Goal: Task Accomplishment & Management: Use online tool/utility

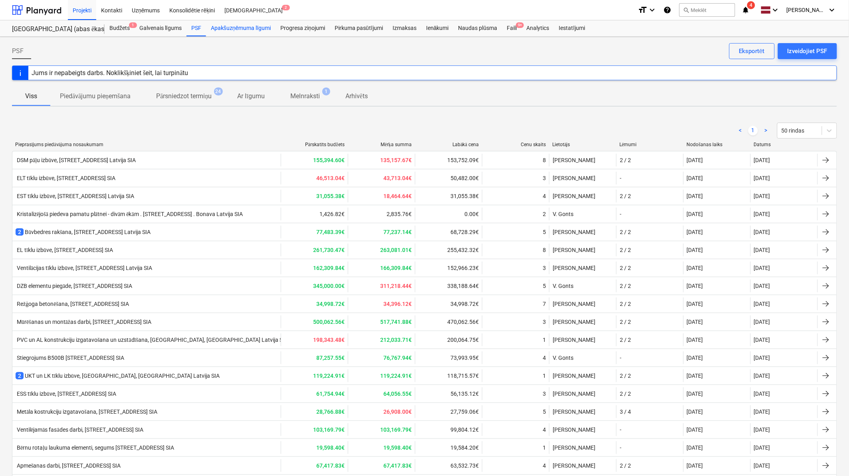
click at [244, 32] on div "Apakšuzņēmuma līgumi" at bounding box center [240, 28] width 69 height 16
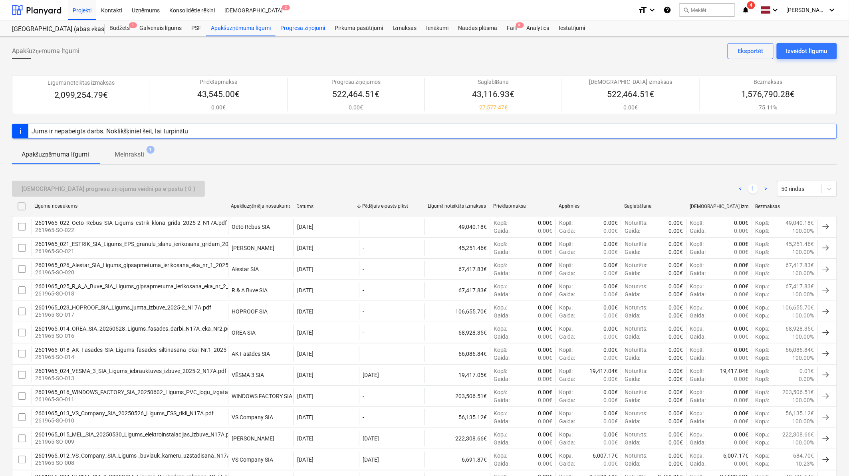
click at [308, 33] on div "Progresa ziņojumi" at bounding box center [302, 28] width 54 height 16
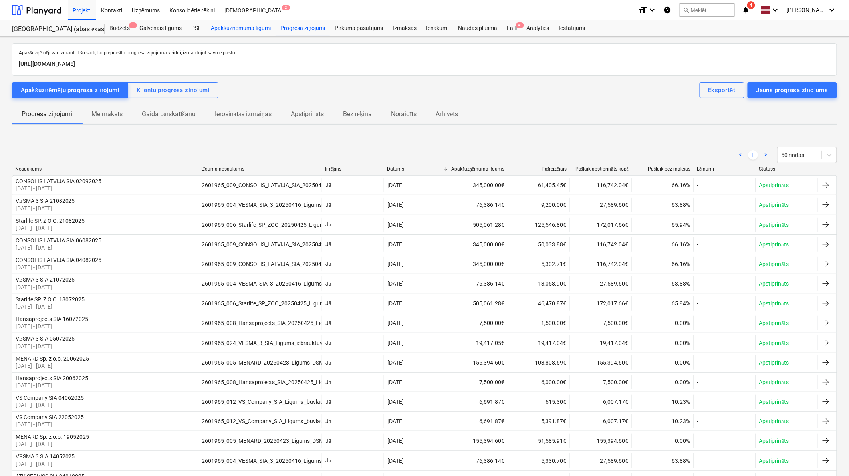
click at [235, 28] on div "Apakšuzņēmuma līgumi" at bounding box center [240, 28] width 69 height 16
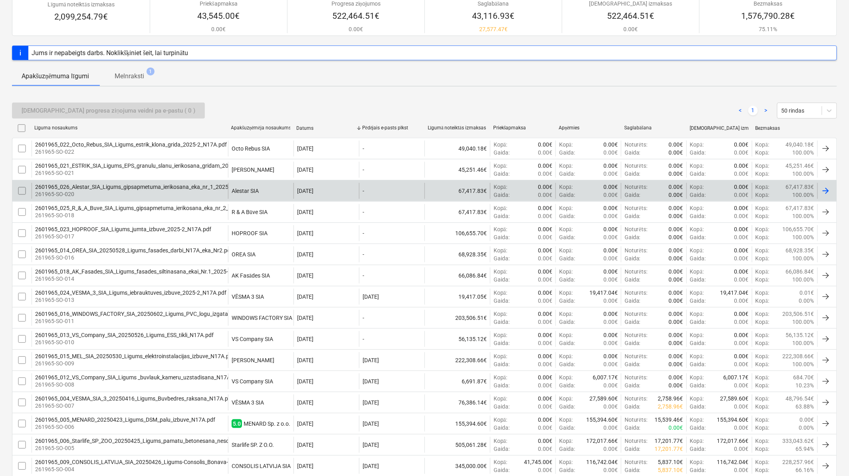
scroll to position [166, 0]
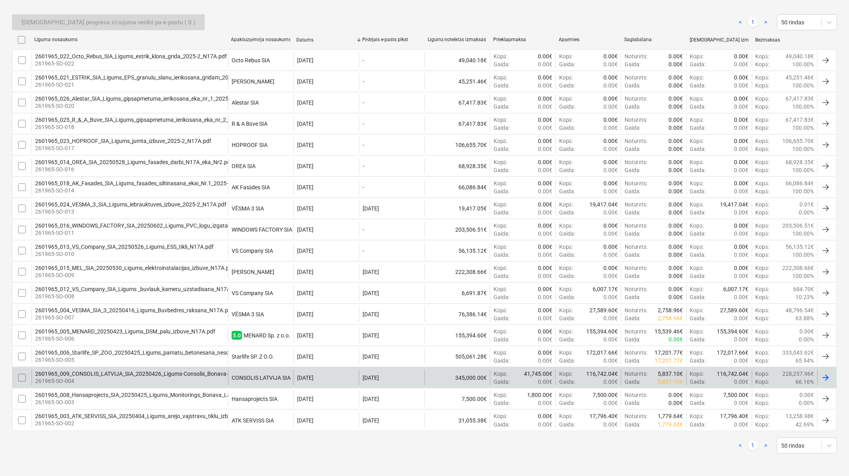
click at [825, 375] on div at bounding box center [826, 378] width 10 height 10
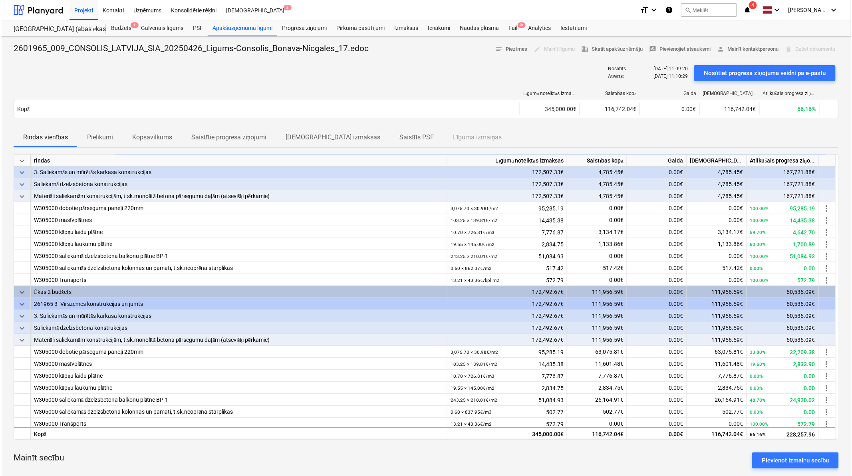
scroll to position [26, 0]
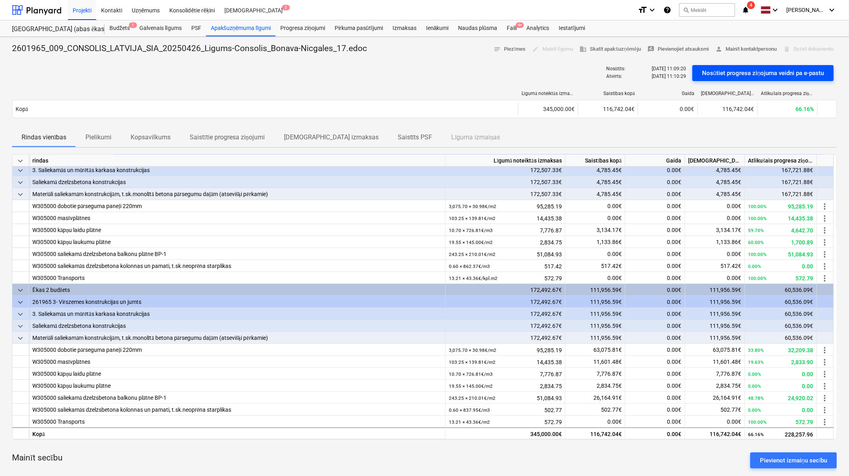
click at [771, 75] on div "Nosūtiet progresa ziņojuma veidni pa e-pastu" at bounding box center [763, 73] width 122 height 10
click at [482, 28] on div "Naudas plūsma" at bounding box center [478, 28] width 49 height 16
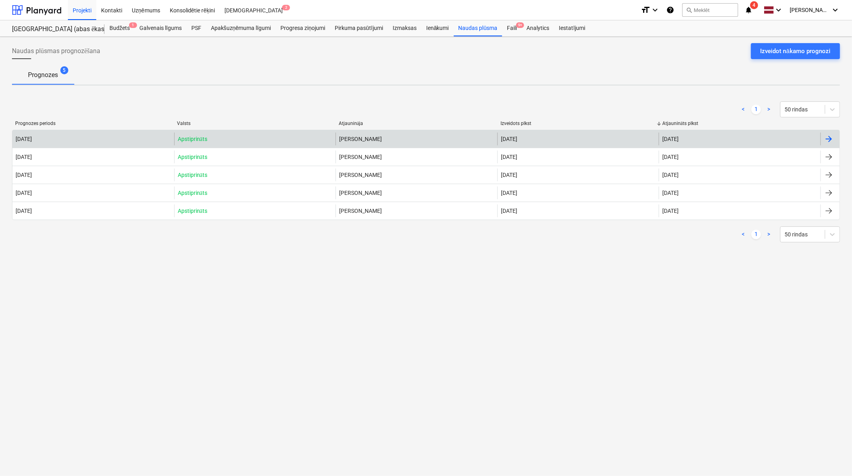
click at [831, 134] on div at bounding box center [829, 139] width 10 height 10
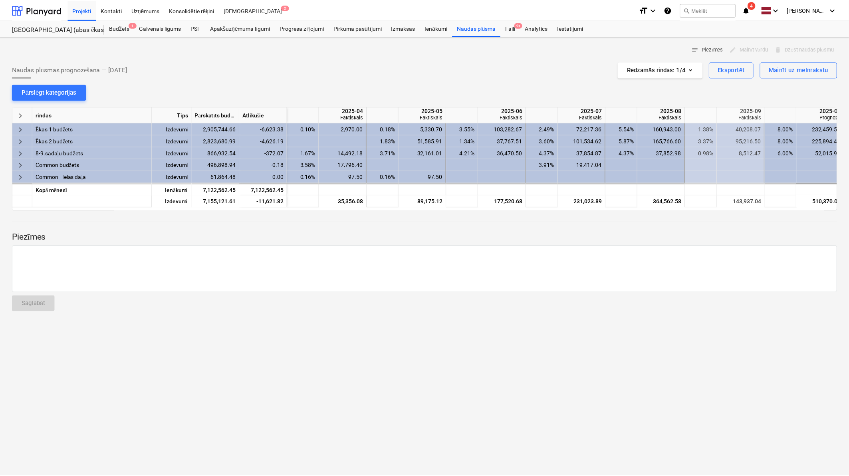
scroll to position [0, 399]
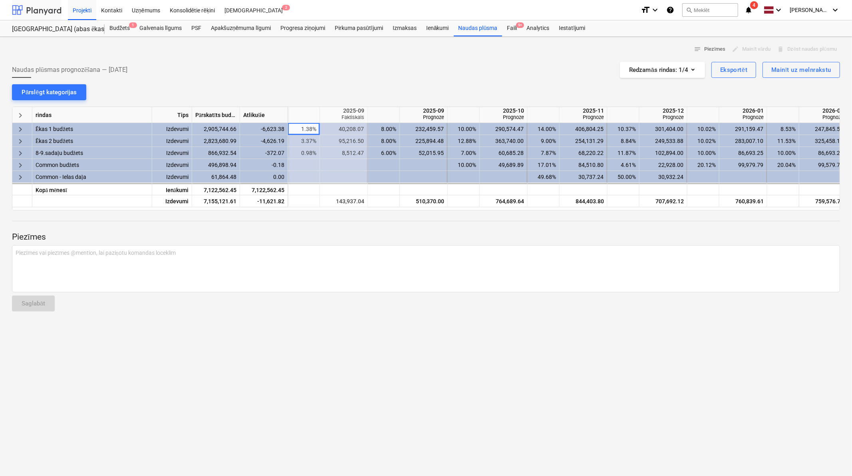
click at [39, 9] on div at bounding box center [37, 10] width 50 height 20
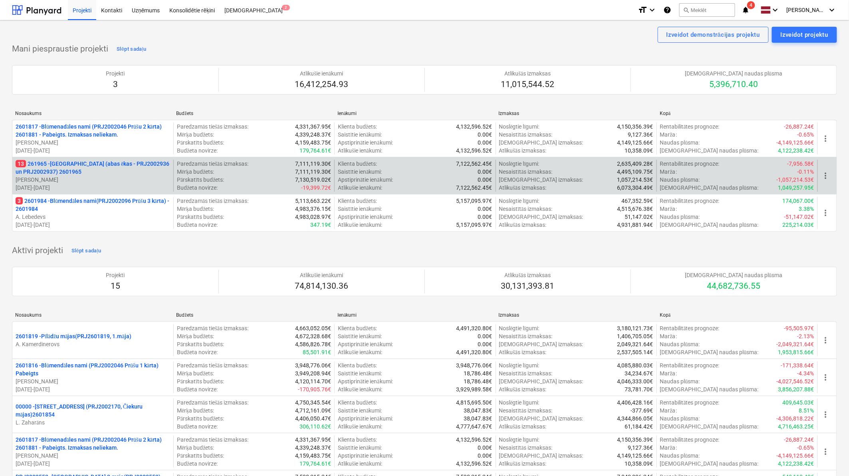
click at [119, 165] on p "13 261965 - [GEOGRAPHIC_DATA] (abas ēkas - PRJ2002936 un PRJ2002937) 2601965" at bounding box center [93, 168] width 155 height 16
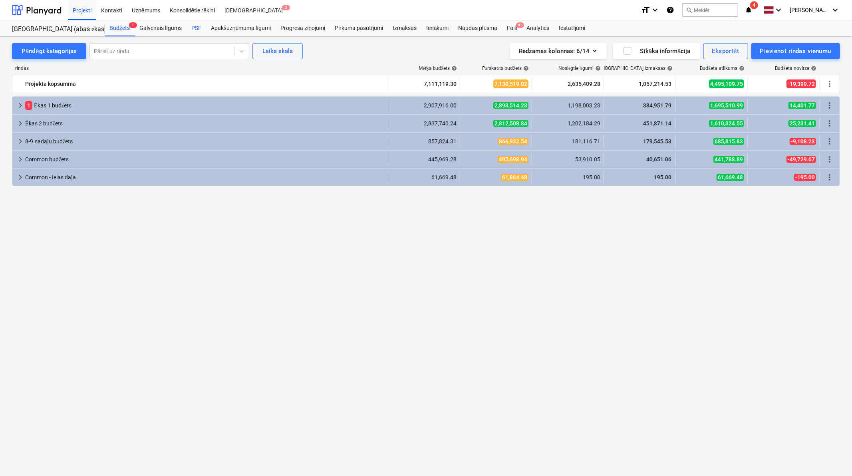
click at [199, 26] on div "PSF" at bounding box center [196, 28] width 20 height 16
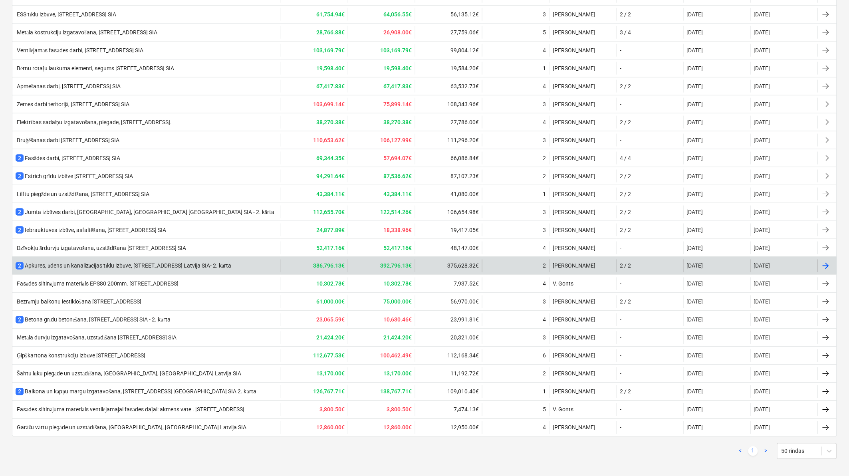
scroll to position [386, 0]
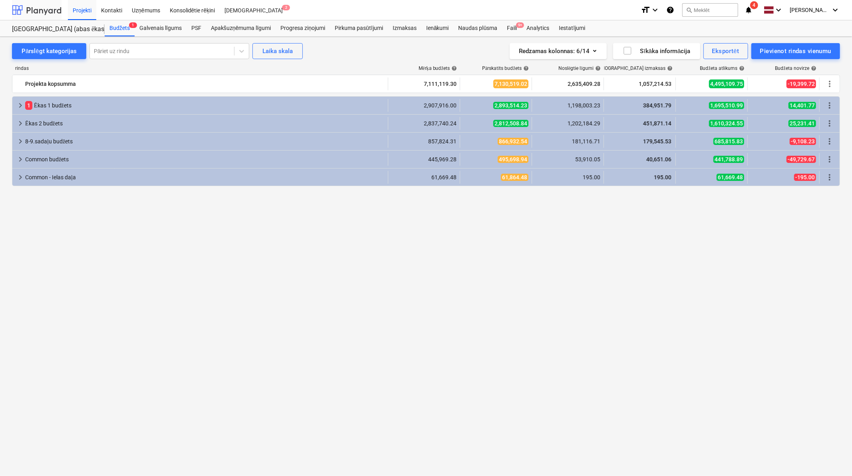
click at [45, 6] on div at bounding box center [37, 10] width 50 height 20
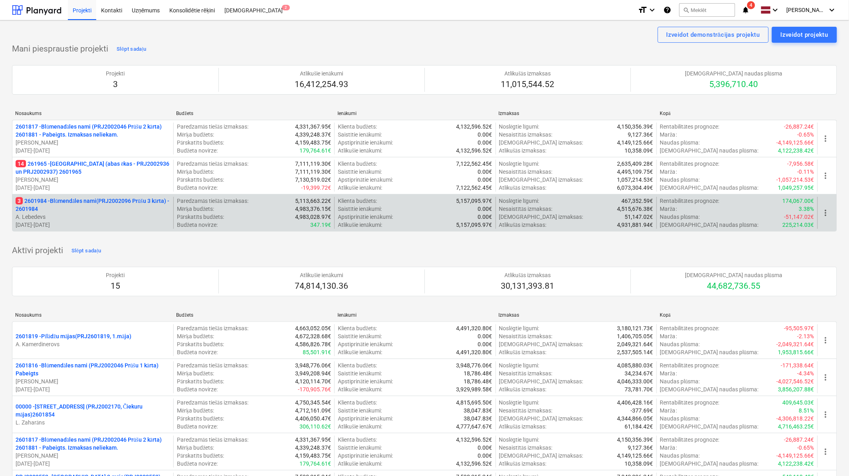
click at [71, 203] on p "3 2601984 - Blūmendāles nami(PRJ2002096 Prūšu 3 kārta) - 2601984" at bounding box center [93, 205] width 155 height 16
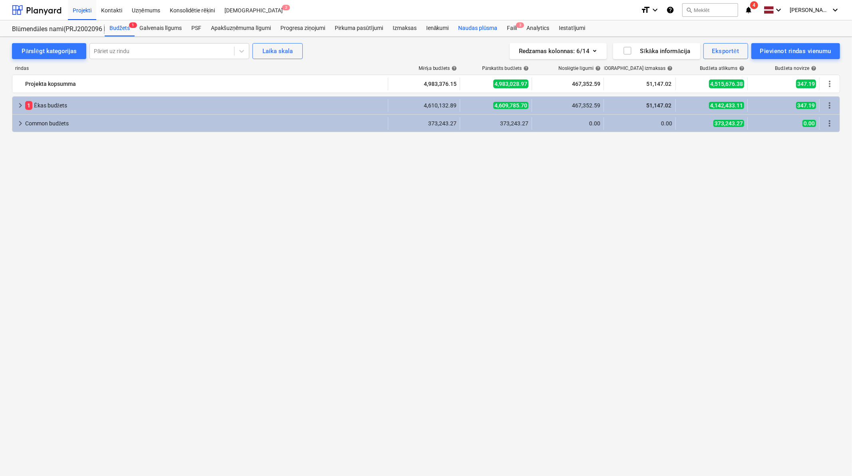
click at [460, 28] on div "Naudas plūsma" at bounding box center [478, 28] width 49 height 16
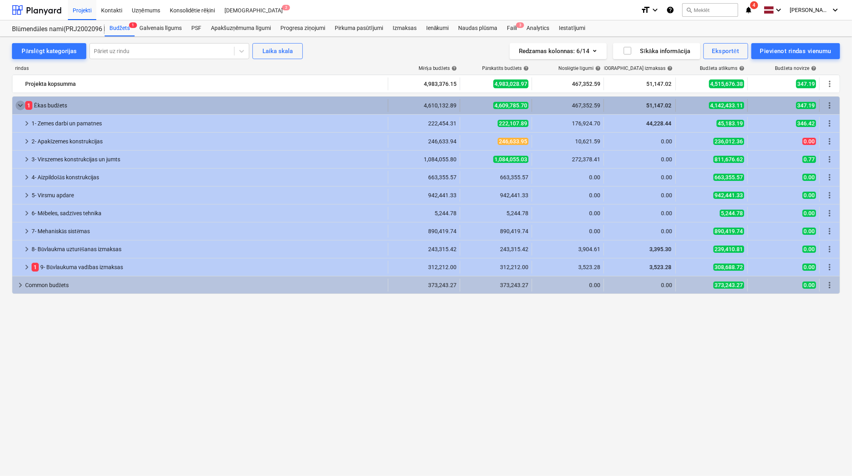
click at [16, 104] on span "keyboard_arrow_down" at bounding box center [21, 106] width 10 height 10
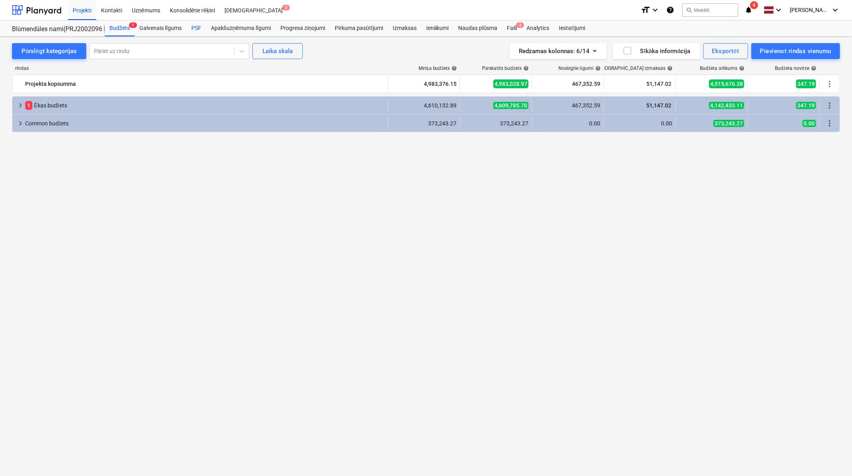
click at [196, 32] on div "PSF" at bounding box center [196, 28] width 20 height 16
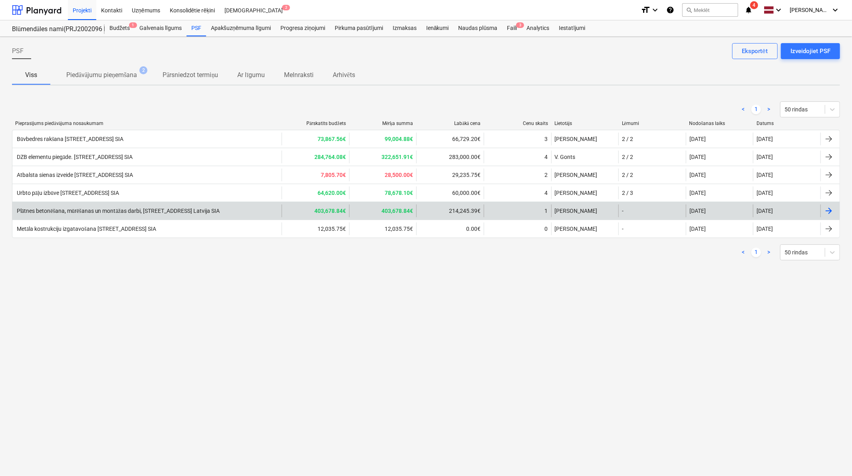
click at [24, 210] on div "Plātnes betonēšana, mūrēšanas un montāžas darbi, [STREET_ADDRESS] Latvija SIA" at bounding box center [118, 211] width 204 height 7
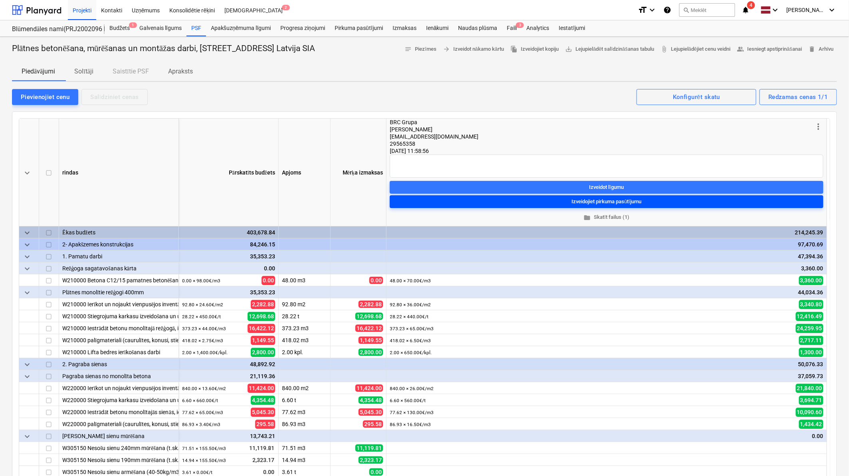
scroll to position [59, 0]
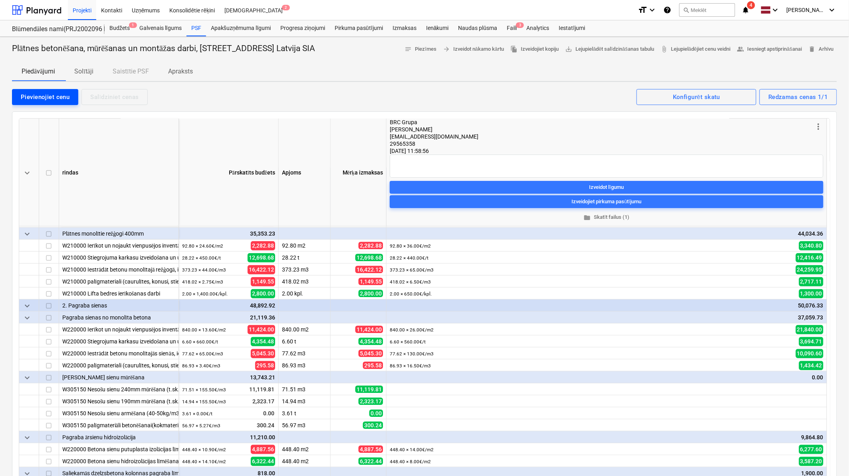
click at [56, 101] on div "Pievienojiet cenu" at bounding box center [45, 97] width 49 height 10
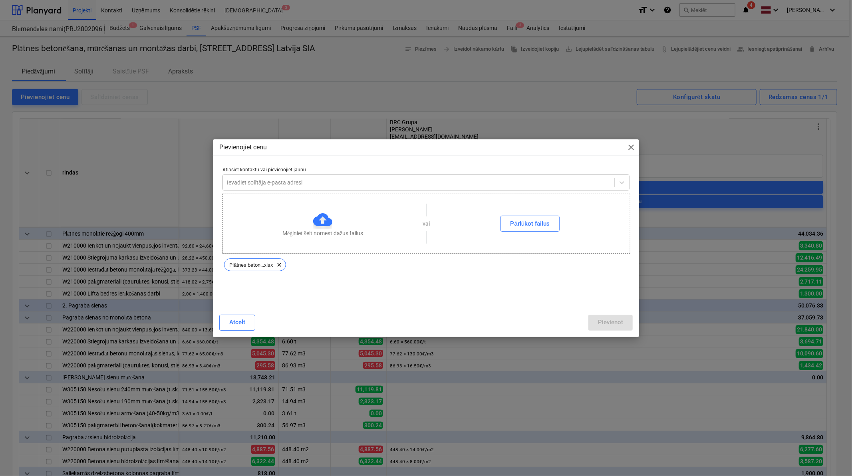
click at [323, 182] on div at bounding box center [418, 182] width 383 height 8
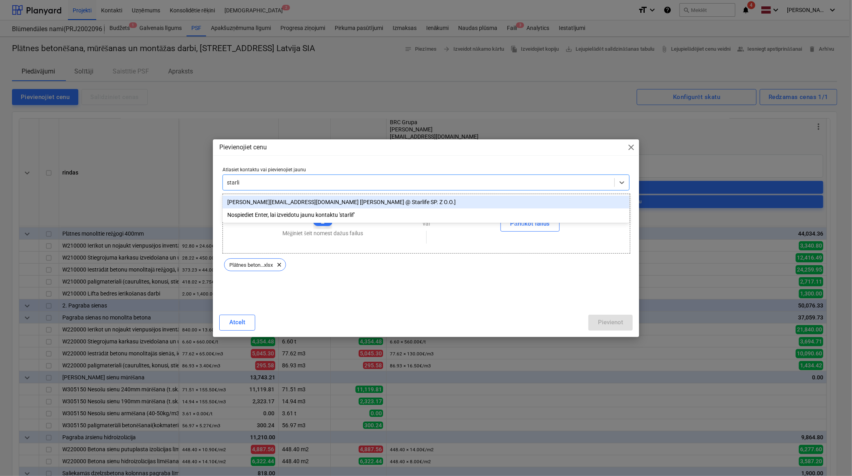
type input "starlif"
click at [315, 202] on div "[PERSON_NAME][EMAIL_ADDRESS][DOMAIN_NAME] [[PERSON_NAME] @ Starlife SP. Z O.O.]" at bounding box center [425, 202] width 407 height 13
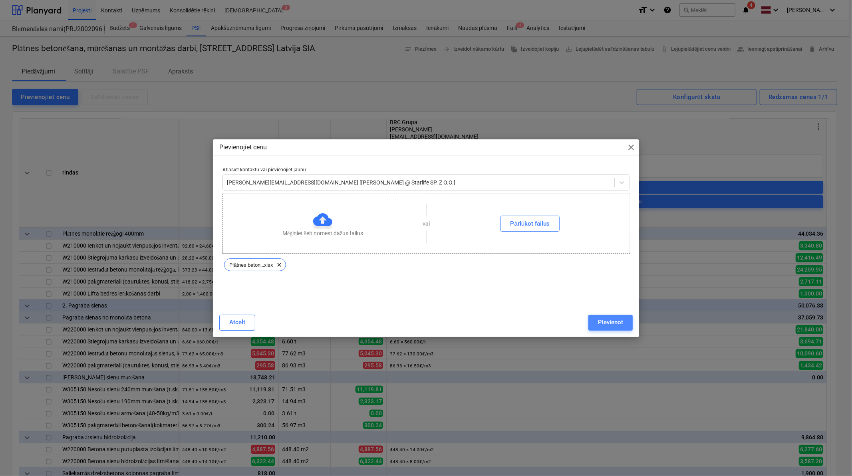
click at [608, 327] on div "Pievienot" at bounding box center [610, 322] width 25 height 10
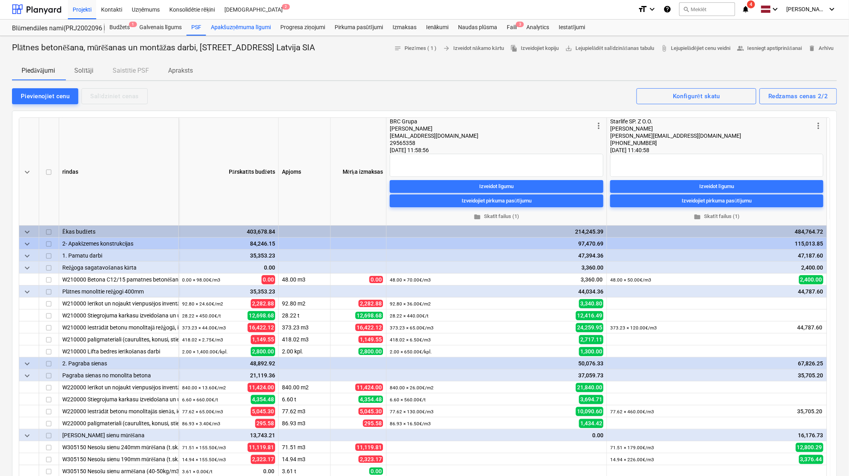
scroll to position [0, 0]
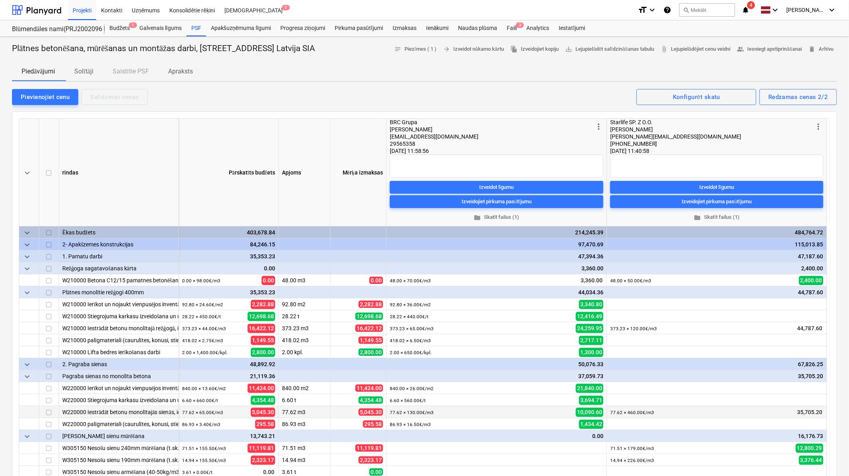
click at [134, 414] on div "W220000 Iestrādāt betonu monolītajās sienās, ieskaitot betona nosegšanu un kopš…" at bounding box center [118, 412] width 113 height 12
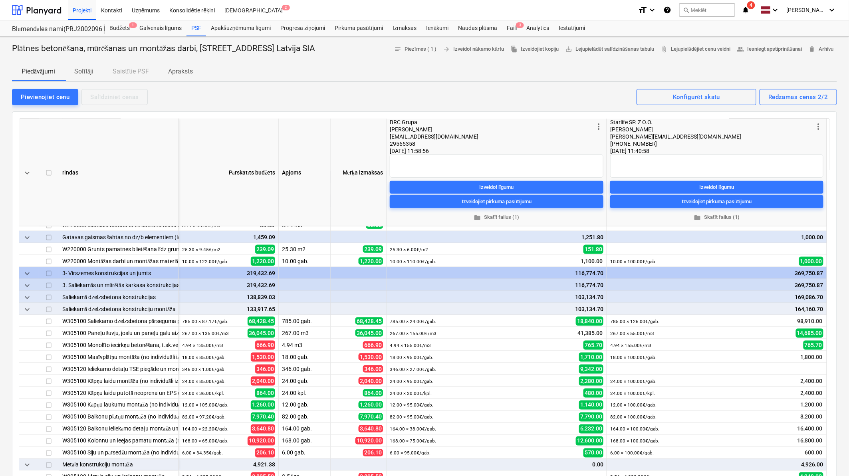
scroll to position [470, 0]
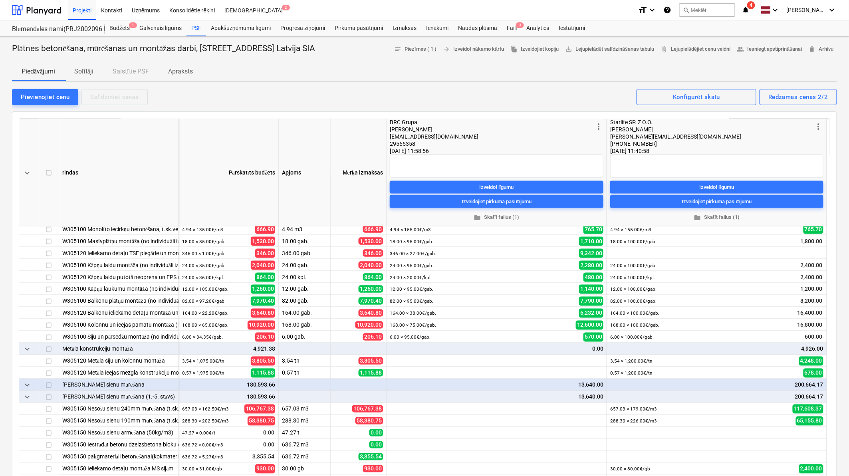
click at [751, 8] on span "4" at bounding box center [751, 5] width 8 height 8
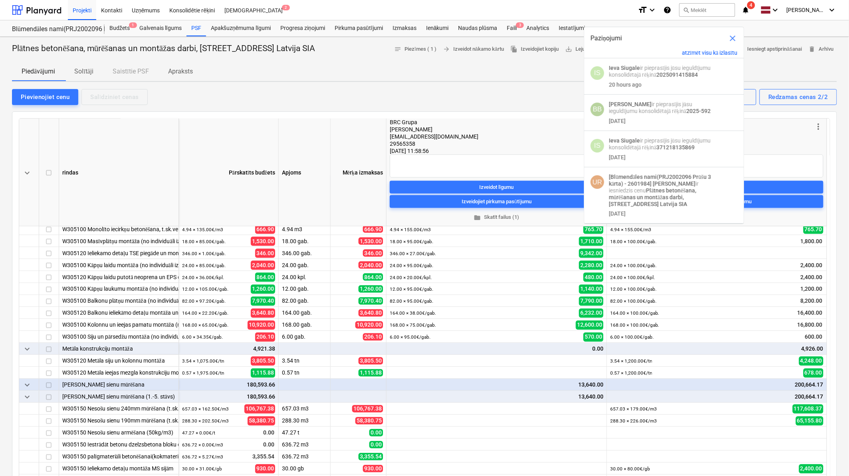
click at [514, 80] on div "Piedāvājumi Solītāji Saistītie PSF Apraksts" at bounding box center [424, 71] width 825 height 19
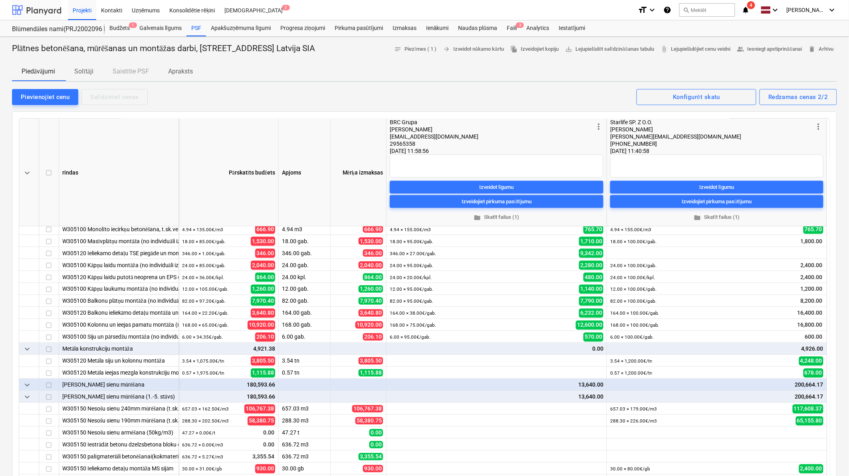
click at [44, 6] on div at bounding box center [37, 10] width 50 height 20
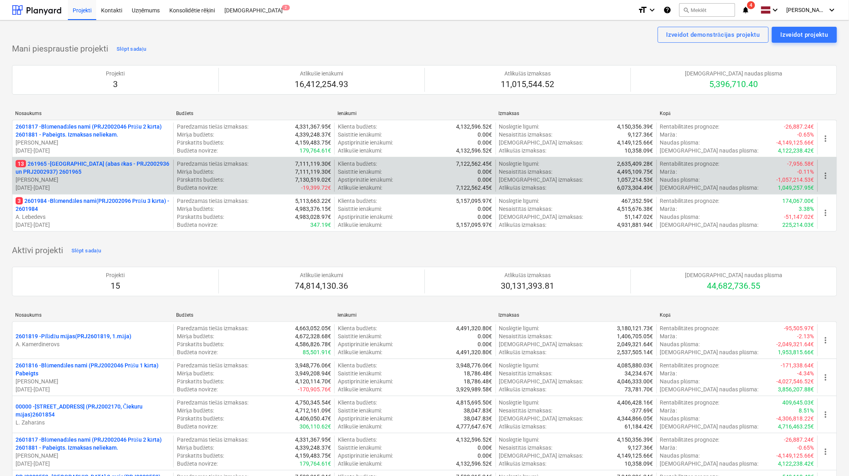
click at [105, 172] on p "13 261965 - Nīcgales iela (abas ēkas - PRJ2002936 un PRJ2002937) 2601965" at bounding box center [93, 168] width 155 height 16
click at [103, 170] on p "14 261965 - Nīcgales iela (abas ēkas - PRJ2002936 un PRJ2002937) 2601965" at bounding box center [93, 168] width 155 height 16
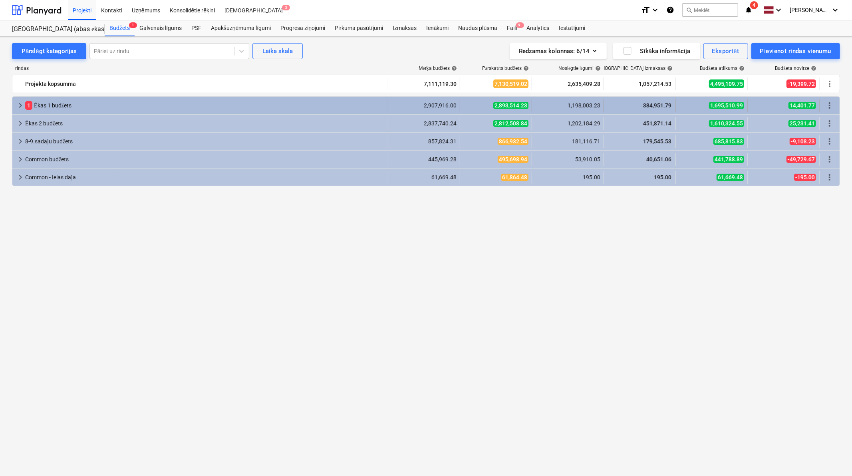
click at [19, 108] on span "keyboard_arrow_right" at bounding box center [21, 106] width 10 height 10
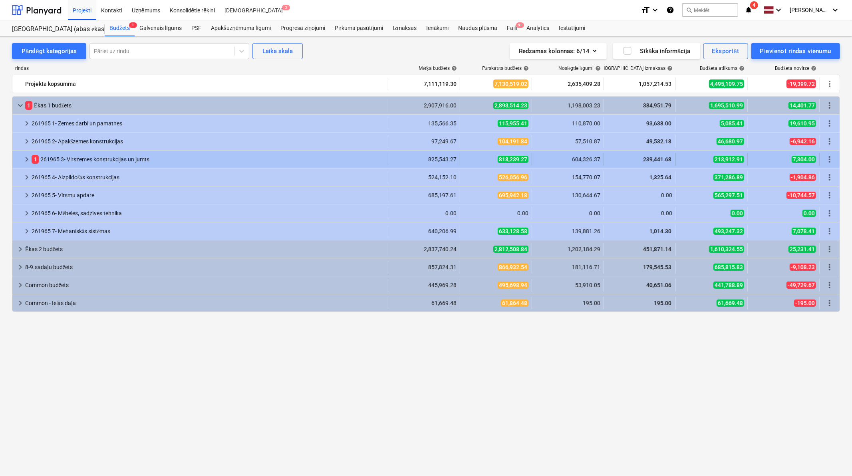
click at [22, 161] on span "keyboard_arrow_right" at bounding box center [27, 160] width 10 height 10
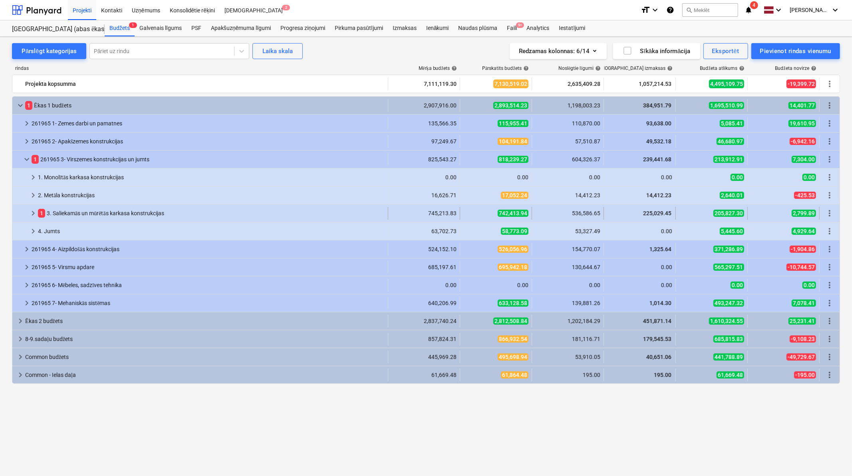
click at [38, 209] on span "1" at bounding box center [41, 213] width 7 height 9
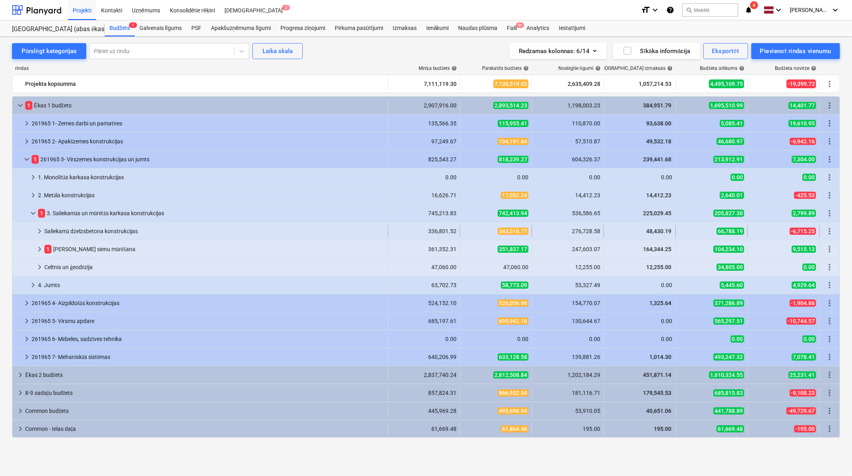
click at [36, 231] on span "keyboard_arrow_right" at bounding box center [40, 231] width 10 height 10
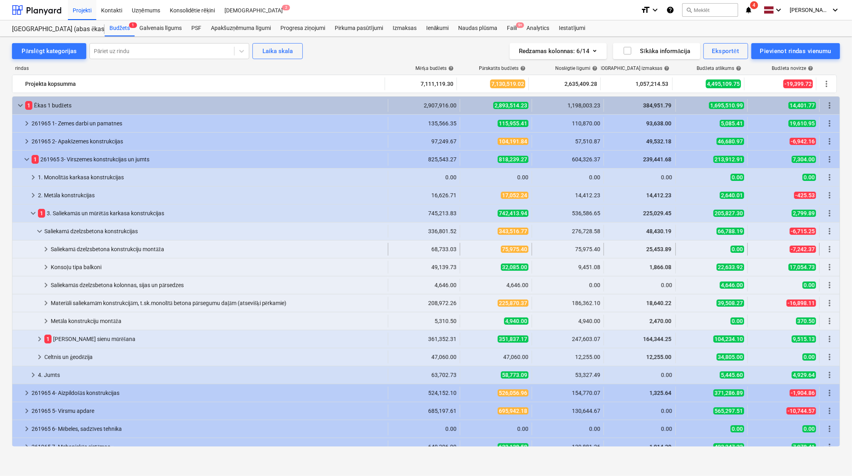
click at [64, 248] on div "Saliekamā dzelzsbetona konstrukciju montāža" at bounding box center [218, 249] width 334 height 13
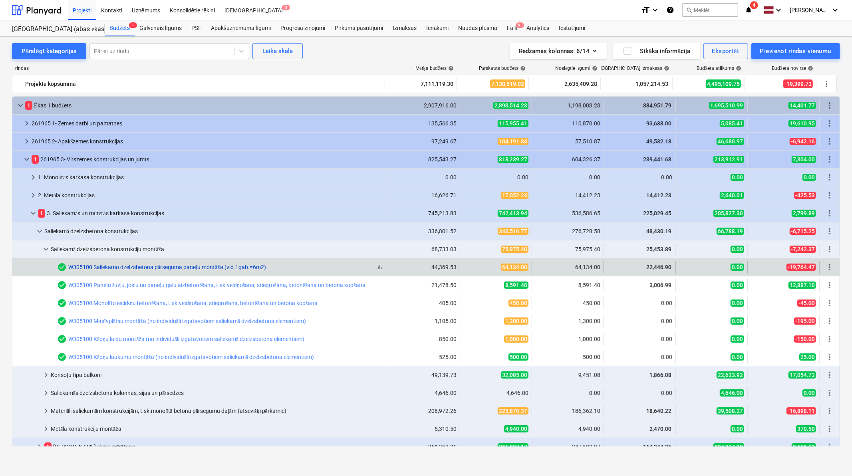
click at [147, 248] on link "W305100 Saliekamo dzelzsbetona pārseguma paneļu montāža (vid.1gab.=6m2)" at bounding box center [167, 267] width 198 height 6
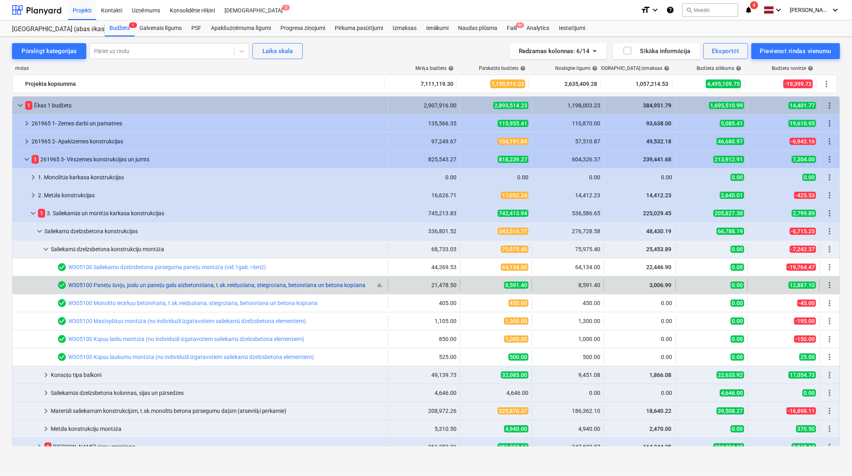
click at [125, 248] on link "W305100 Paneļu šuvju, joslu un paneļu galu aizbetonēšana, t.sk.veidņošana, stie…" at bounding box center [216, 285] width 297 height 6
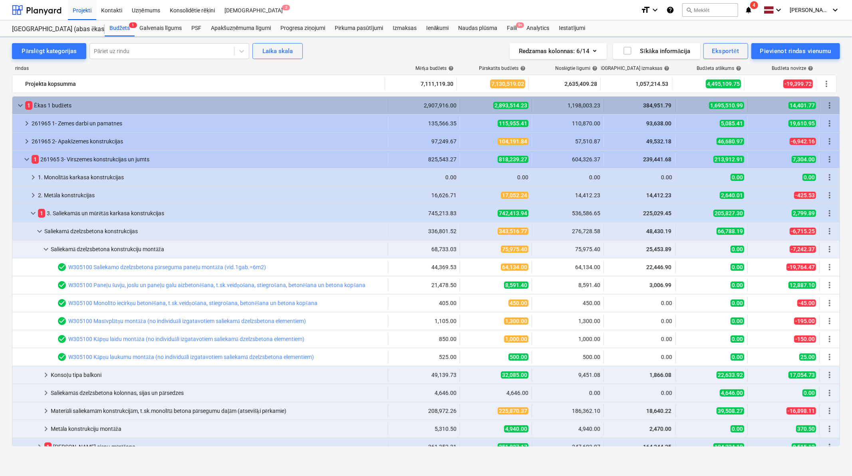
click at [16, 108] on span "keyboard_arrow_down" at bounding box center [21, 106] width 10 height 10
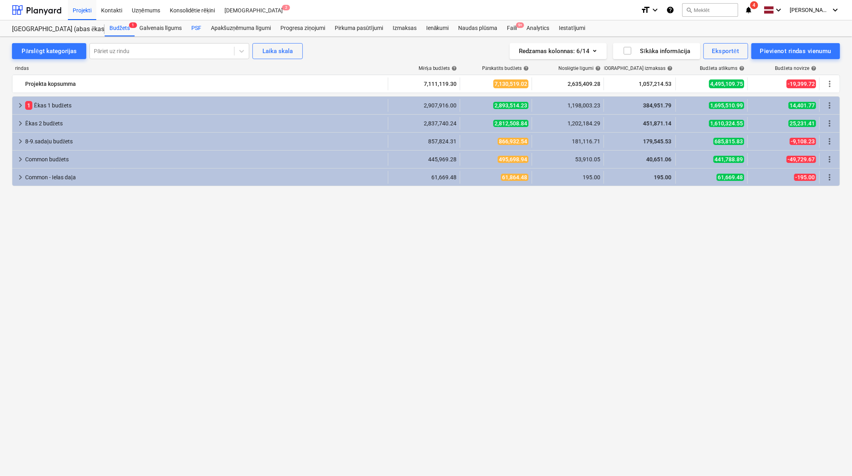
click at [196, 25] on div "PSF" at bounding box center [196, 28] width 20 height 16
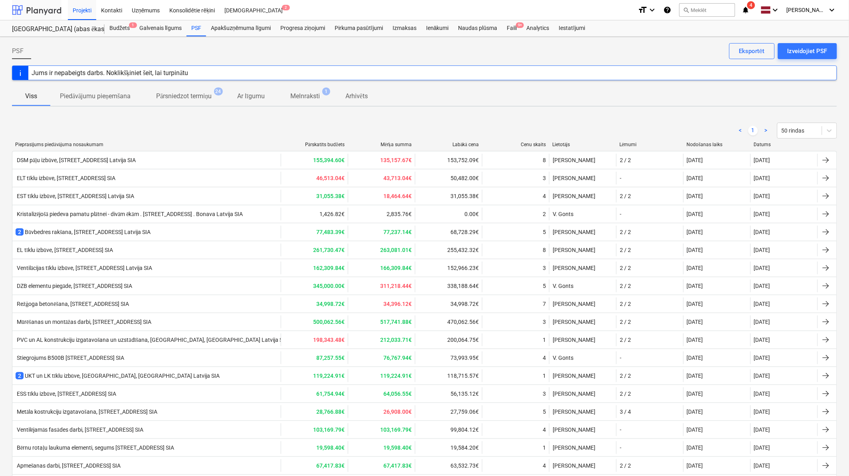
click at [46, 7] on div at bounding box center [37, 10] width 50 height 20
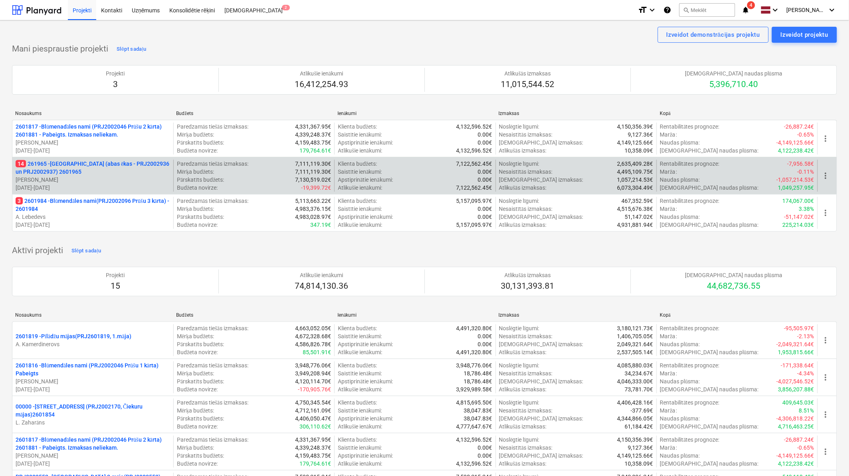
click at [106, 182] on p "[PERSON_NAME]" at bounding box center [93, 180] width 155 height 8
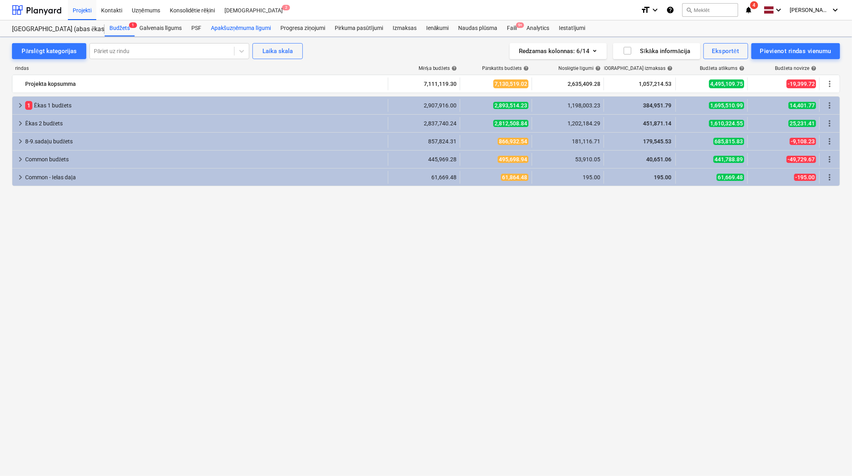
click at [240, 26] on div "Apakšuzņēmuma līgumi" at bounding box center [240, 28] width 69 height 16
click at [242, 25] on div "Apakšuzņēmuma līgumi" at bounding box center [240, 28] width 69 height 16
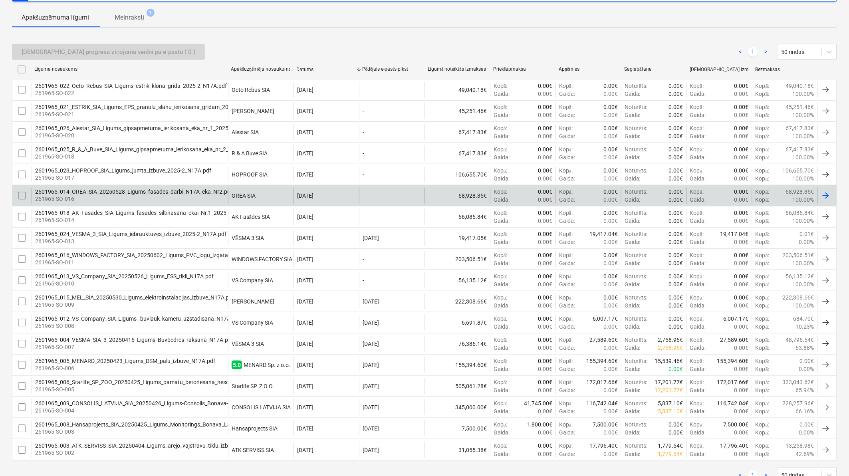
scroll to position [166, 0]
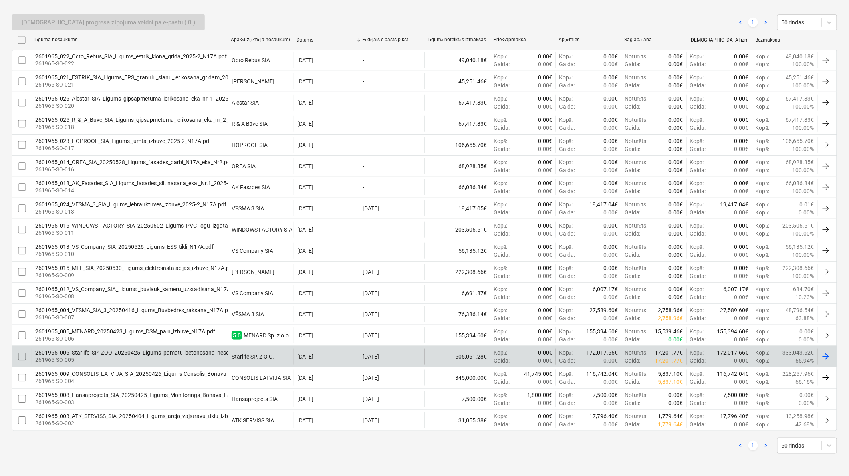
click at [144, 248] on div "2601965_006_Starlife_SP_ZOO_20250425_Ligums_pamatu_betonesana_nesoso_sienu_mure…" at bounding box center [186, 352] width 303 height 6
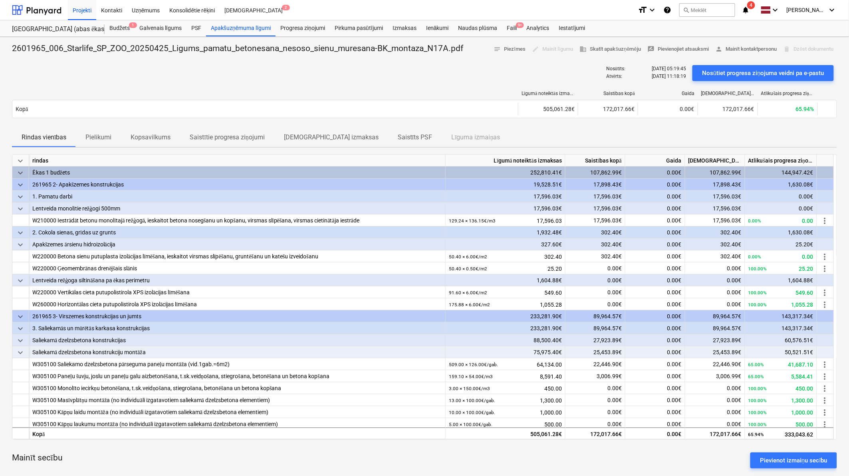
click at [316, 88] on div "Līgumā noteiktās izmaksas Saistības kopā Gaida Apstiprinātas izmaksas Atlikušai…" at bounding box center [424, 106] width 825 height 44
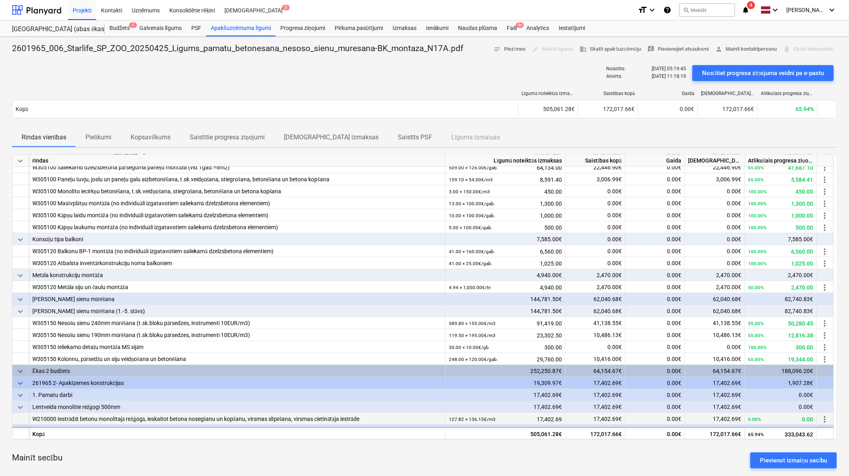
scroll to position [236, 0]
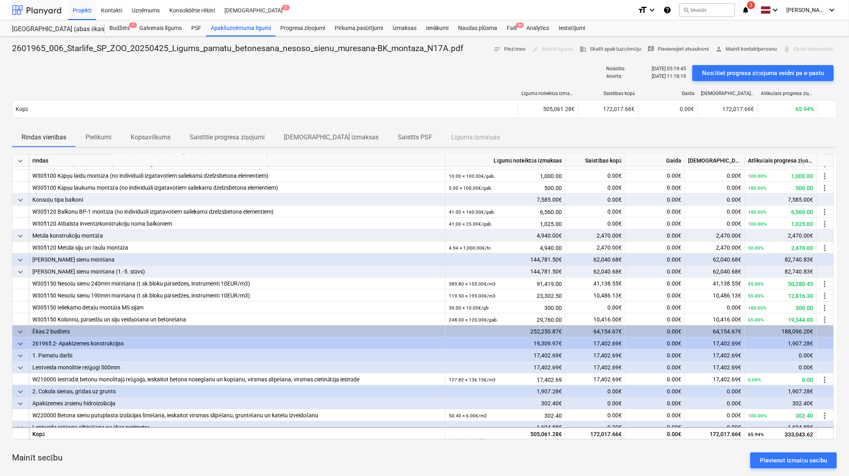
click at [52, 7] on div at bounding box center [37, 10] width 50 height 20
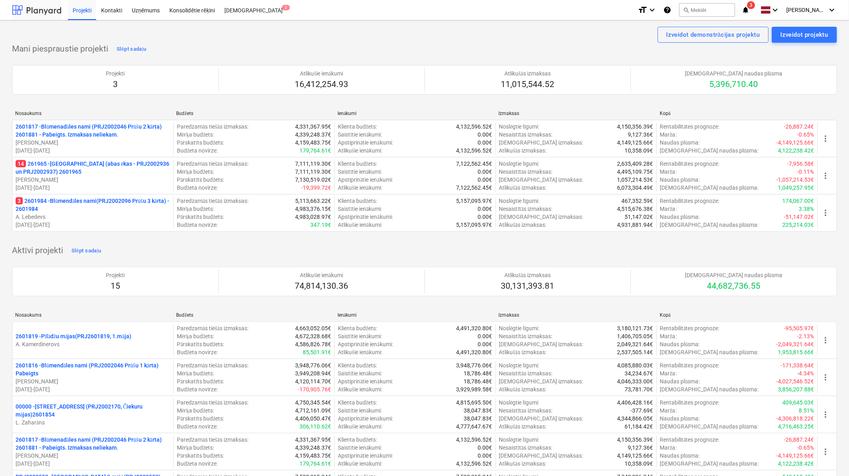
click at [46, 10] on div at bounding box center [37, 10] width 50 height 20
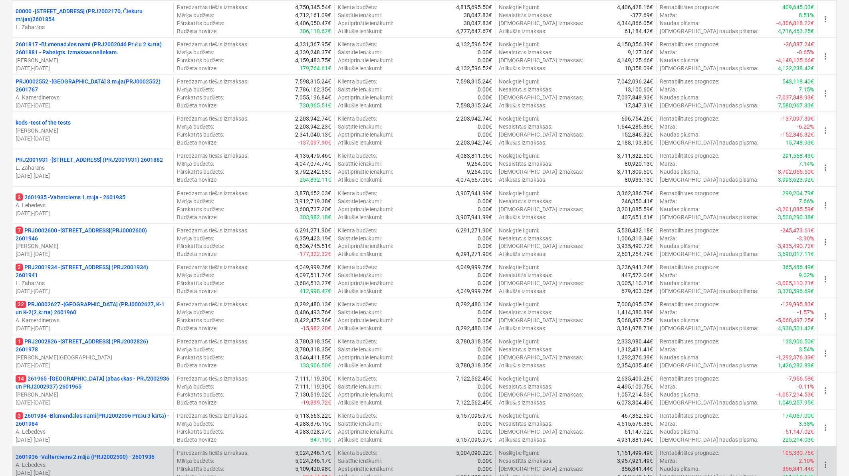
scroll to position [473, 0]
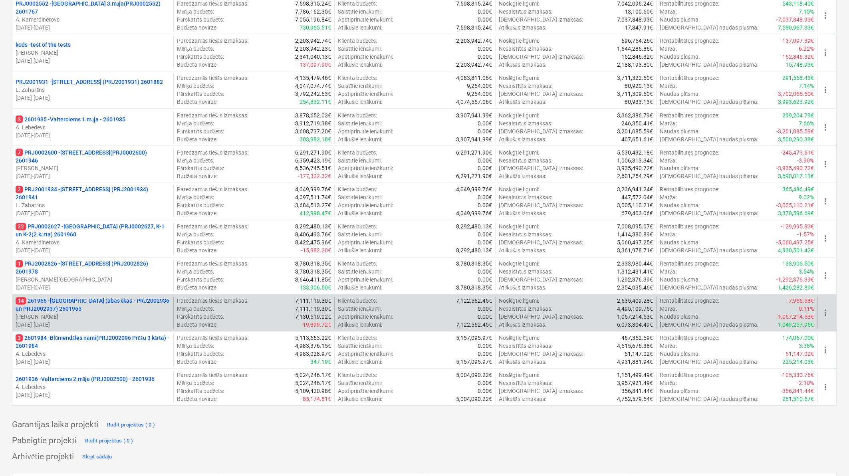
click at [116, 248] on p "14 261965 - Nīcgales iela (abas ēkas - PRJ2002936 un PRJ2002937) 2601965" at bounding box center [93, 305] width 155 height 16
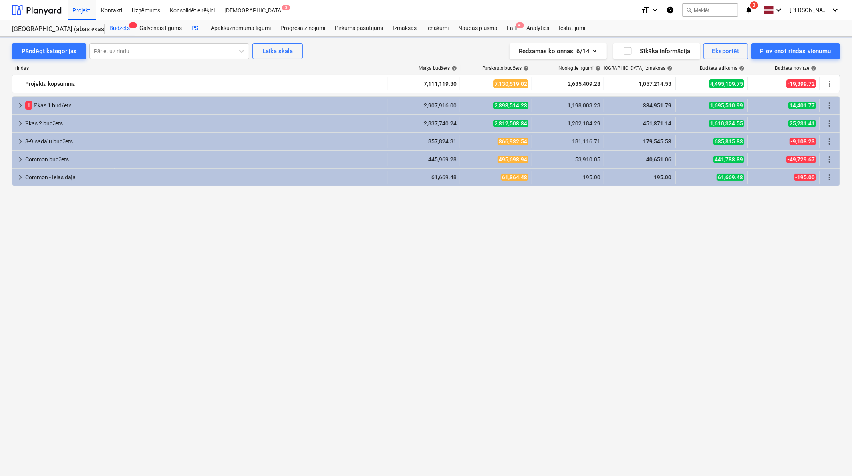
click at [192, 26] on div "PSF" at bounding box center [196, 28] width 20 height 16
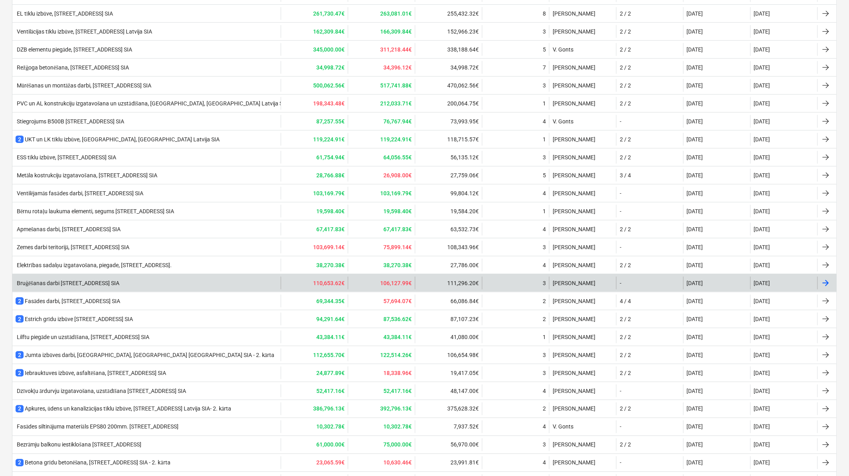
scroll to position [386, 0]
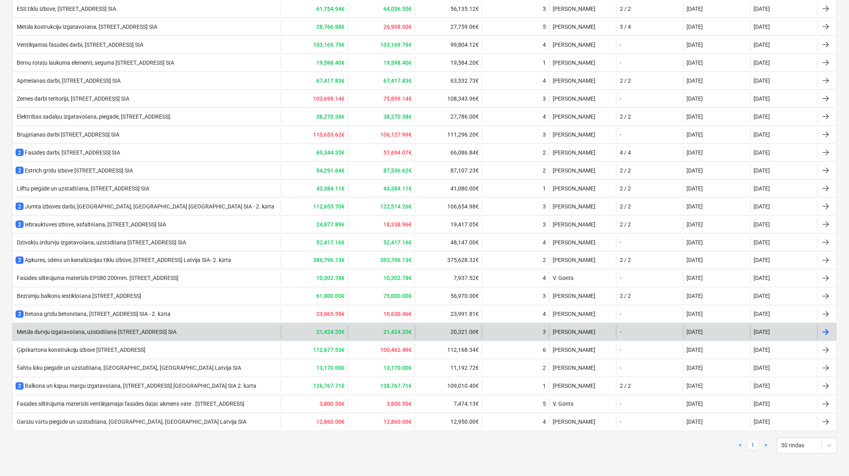
click at [147, 248] on div "Metāla durvju izgatavošana, uzstādīšana [STREET_ADDRESS] SIA" at bounding box center [96, 332] width 161 height 7
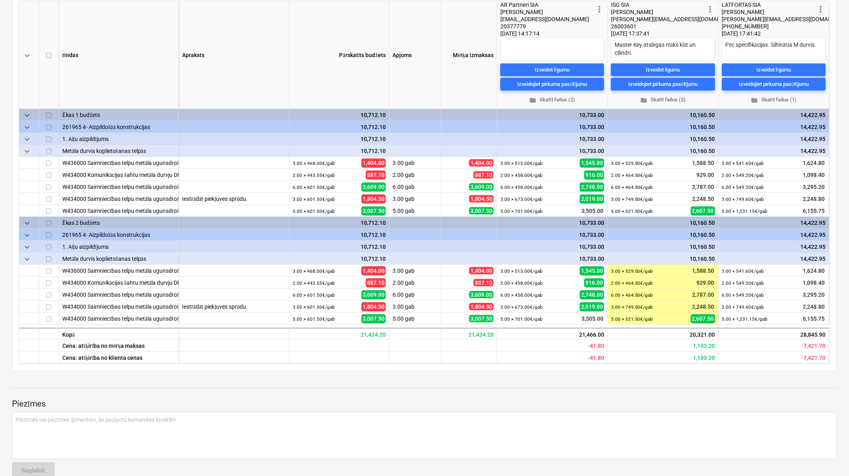
scroll to position [118, 0]
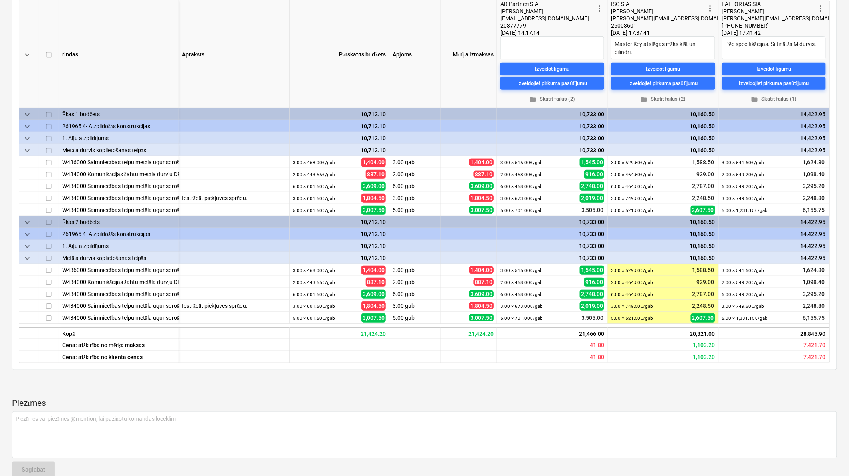
drag, startPoint x: 841, startPoint y: 110, endPoint x: 841, endPoint y: 101, distance: 8.4
type textarea "x"
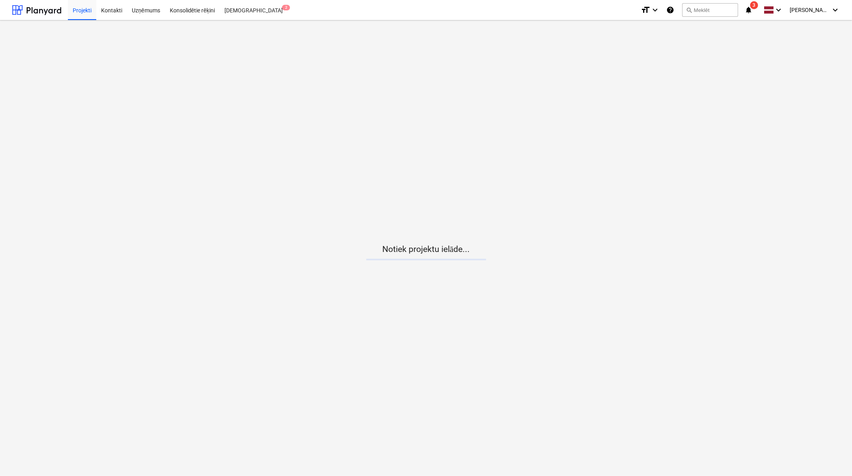
click at [752, 11] on icon "notifications" at bounding box center [748, 10] width 8 height 10
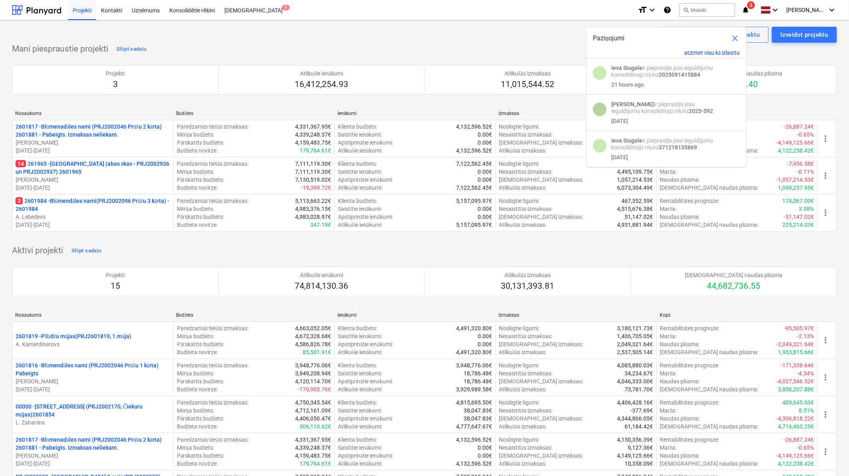
click at [717, 50] on button "atzīmēt visu kā izlasītu" at bounding box center [711, 53] width 55 height 7
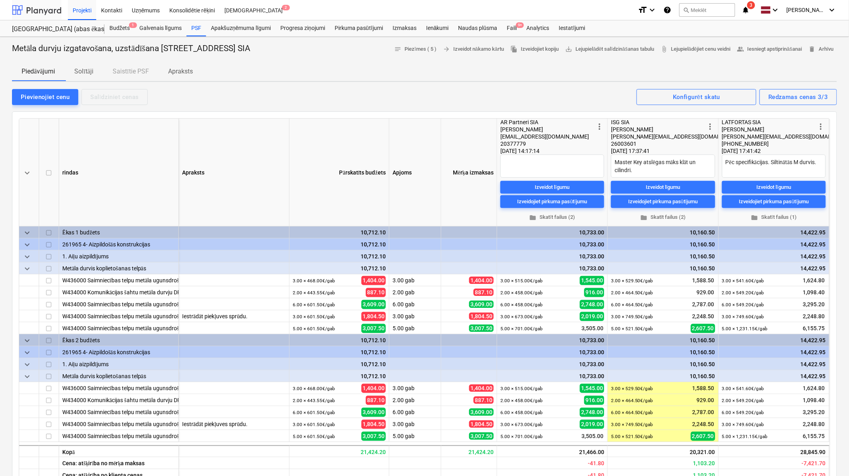
click at [54, 10] on div at bounding box center [37, 10] width 50 height 20
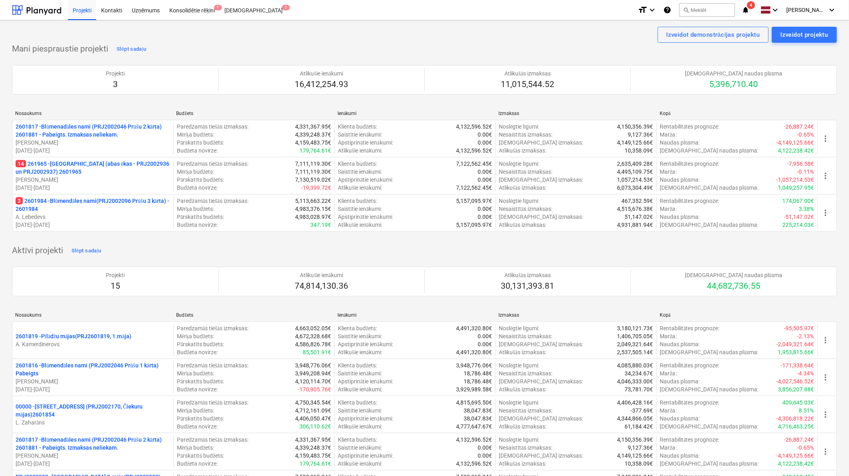
click at [95, 173] on p "14 261965 - Nīcgales iela (abas ēkas - PRJ2002936 un PRJ2002937) 2601965" at bounding box center [93, 168] width 155 height 16
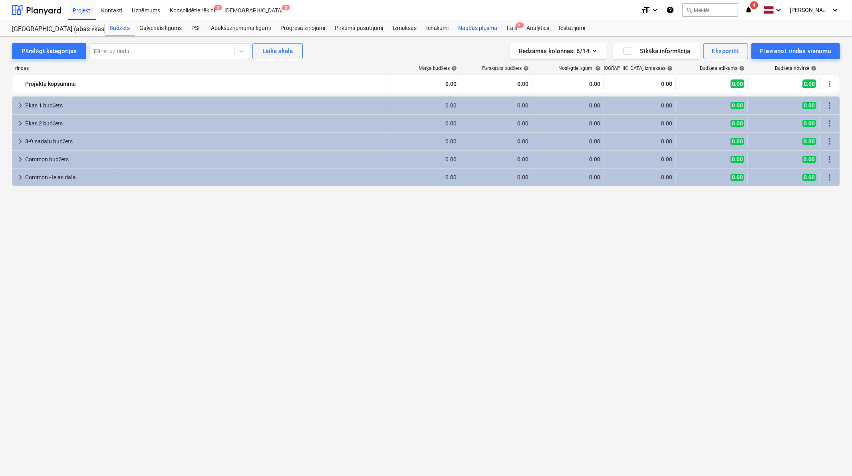
click at [485, 29] on div "Naudas plūsma" at bounding box center [478, 28] width 49 height 16
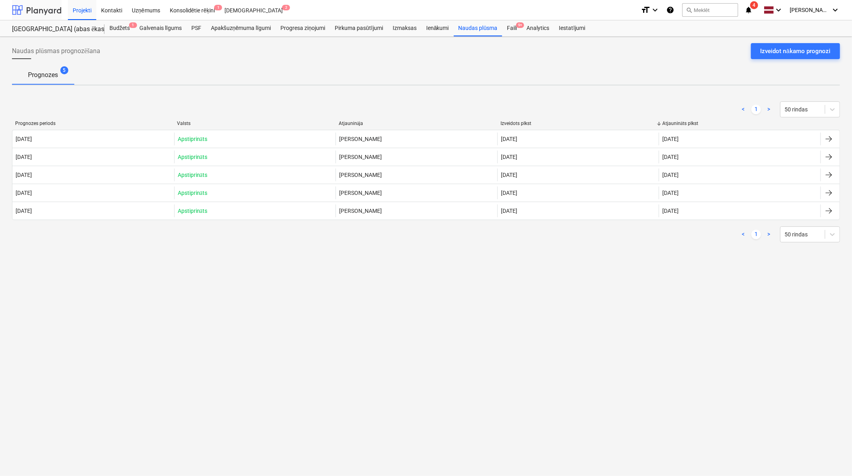
click at [36, 10] on div at bounding box center [37, 10] width 50 height 20
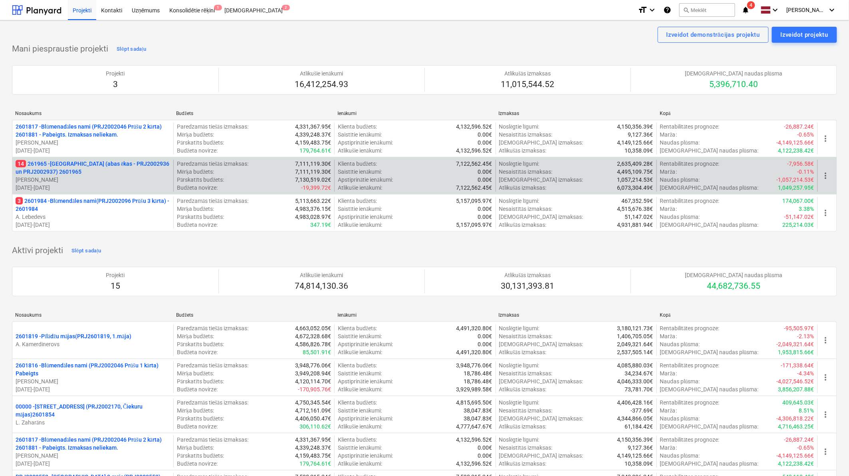
click at [52, 166] on p "14 261965 - Nīcgales iela (abas ēkas - PRJ2002936 un PRJ2002937) 2601965" at bounding box center [93, 168] width 155 height 16
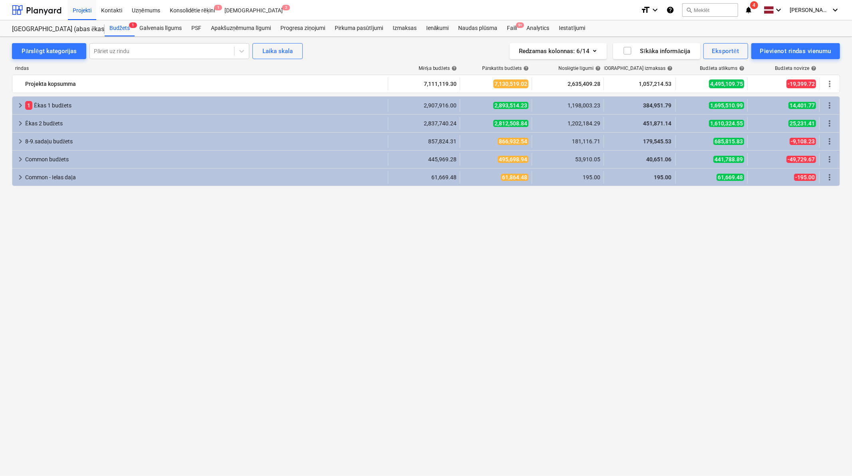
click at [754, 7] on span "4" at bounding box center [754, 5] width 8 height 8
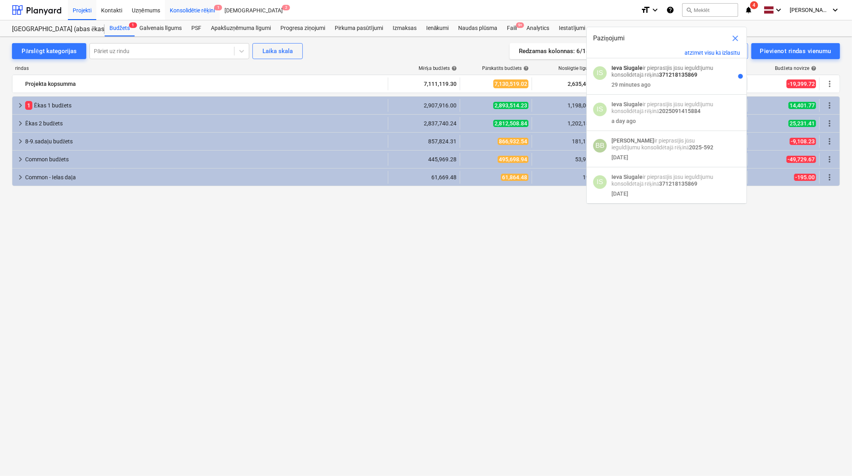
click at [209, 9] on div "Konsolidētie rēķini 1" at bounding box center [192, 10] width 55 height 20
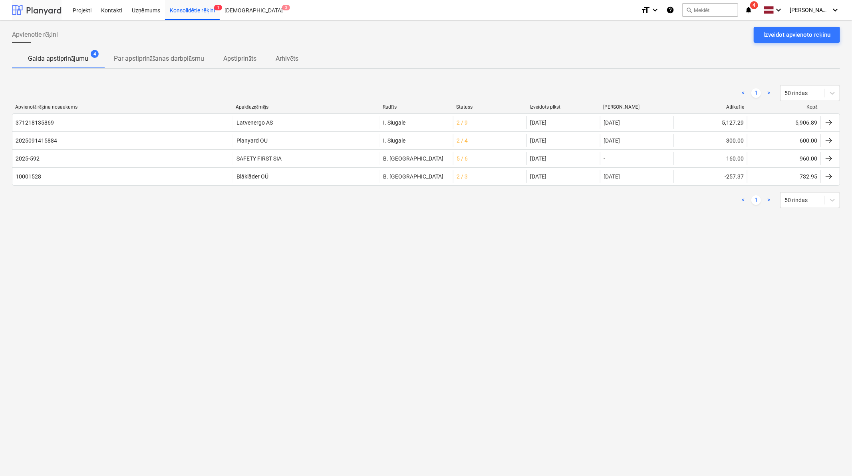
click at [33, 13] on div at bounding box center [37, 10] width 50 height 20
